Goal: Task Accomplishment & Management: Manage account settings

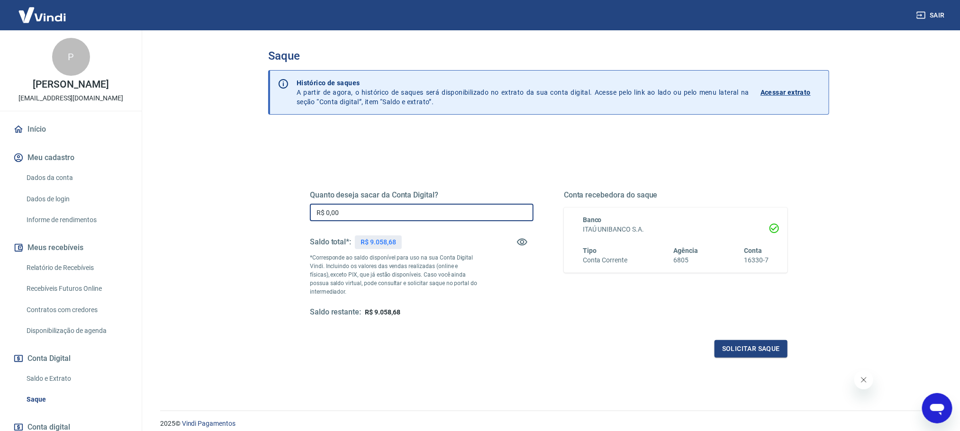
drag, startPoint x: 342, startPoint y: 212, endPoint x: 295, endPoint y: 222, distance: 47.8
click at [295, 222] on div "Quanto deseja sacar da Conta Digital? R$ 0,00 ​ Saldo total*: R$ 9.058,68 *Corr…" at bounding box center [548, 259] width 523 height 220
type input "R$ 9.058,00"
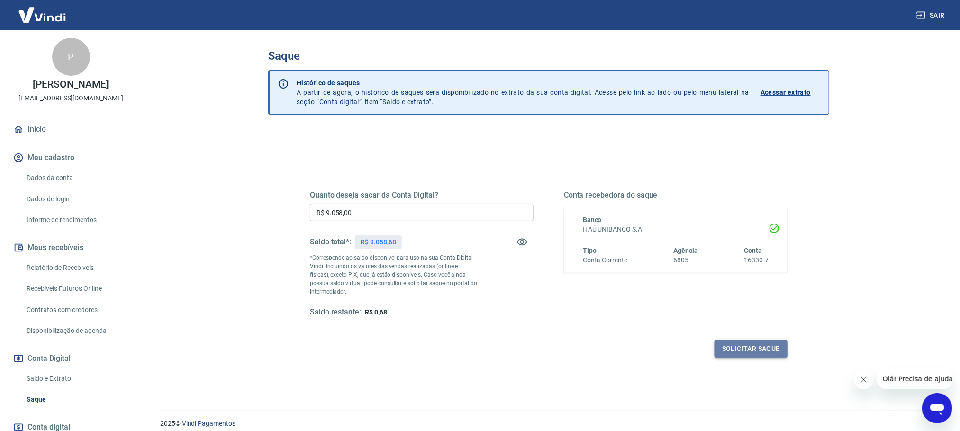
click at [739, 347] on button "Solicitar saque" at bounding box center [750, 349] width 73 height 18
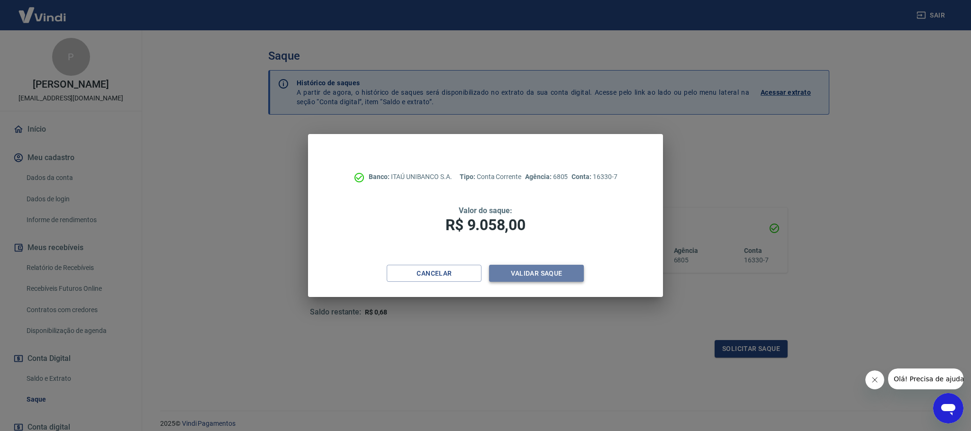
click at [535, 271] on button "Validar saque" at bounding box center [536, 274] width 95 height 18
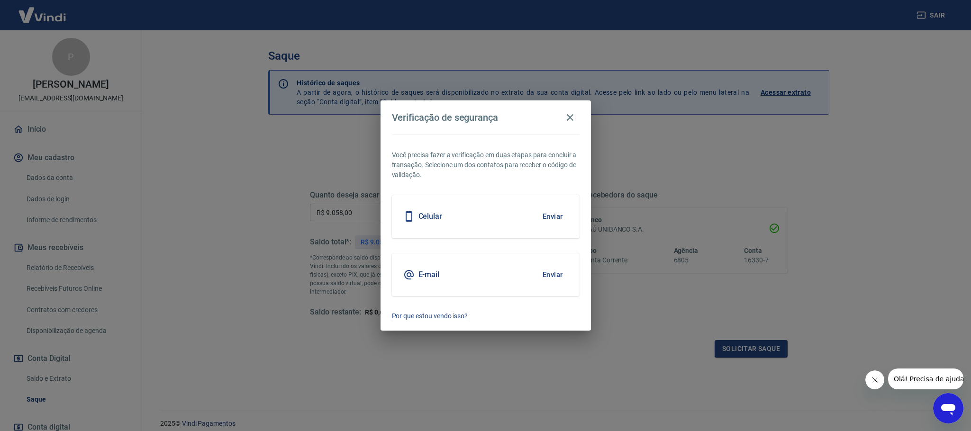
drag, startPoint x: 553, startPoint y: 213, endPoint x: 512, endPoint y: 234, distance: 45.5
click at [512, 234] on div "Celular Enviar" at bounding box center [486, 216] width 188 height 43
click at [550, 270] on button "Enviar" at bounding box center [552, 275] width 31 height 20
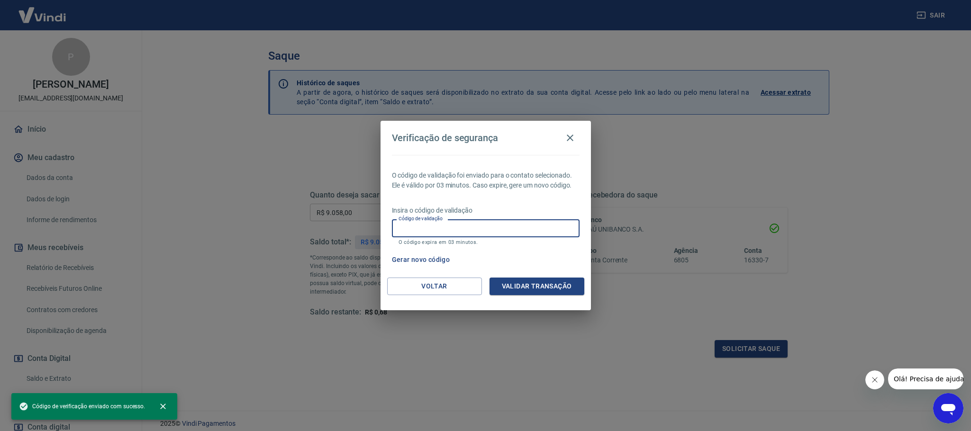
click at [468, 226] on input "Código de validação" at bounding box center [486, 228] width 188 height 18
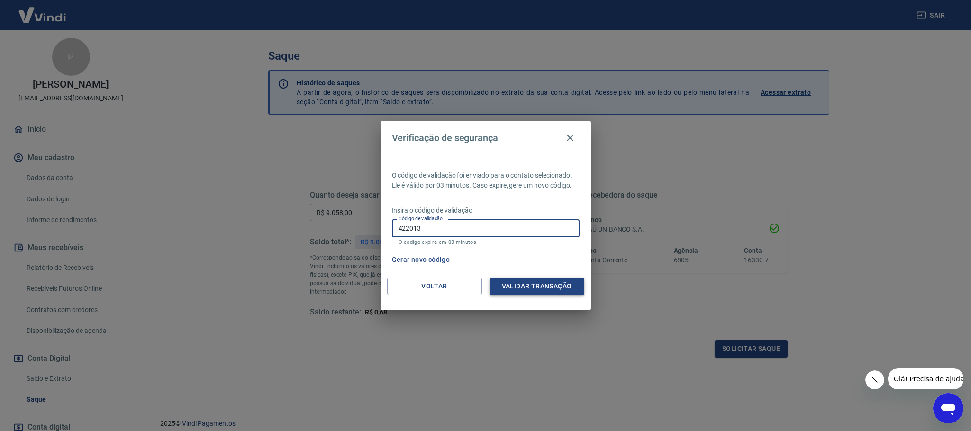
type input "422013"
click at [512, 286] on button "Validar transação" at bounding box center [536, 287] width 95 height 18
